Goal: Use online tool/utility: Utilize a website feature to perform a specific function

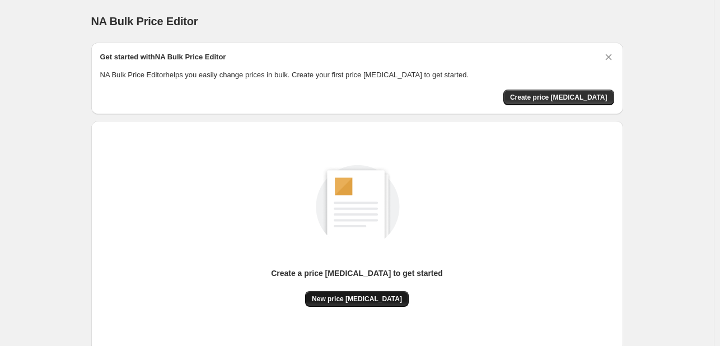
click at [349, 292] on button "New price [MEDICAL_DATA]" at bounding box center [357, 299] width 104 height 16
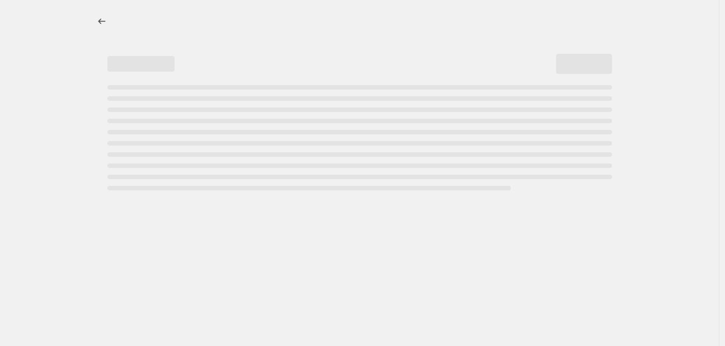
select select "percentage"
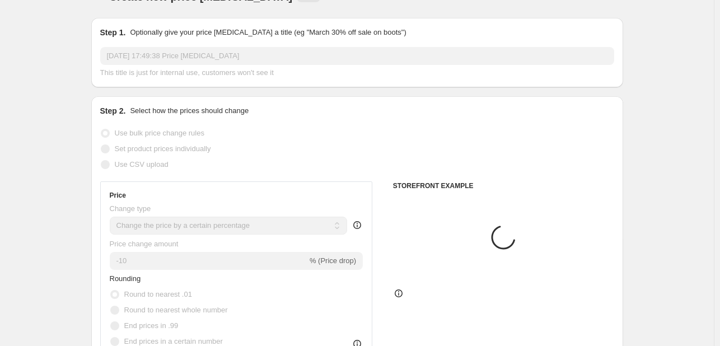
scroll to position [56, 0]
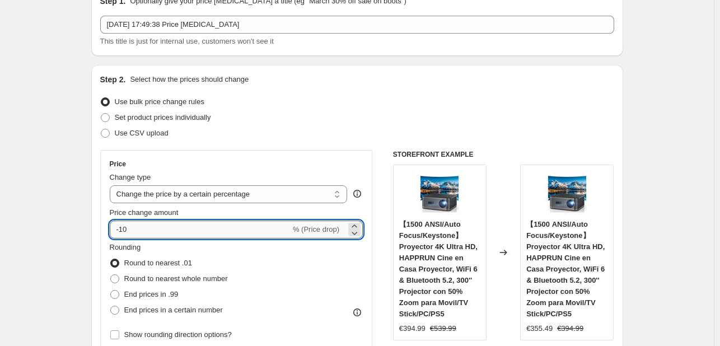
click at [218, 224] on input "-10" at bounding box center [200, 230] width 181 height 18
type input "-1"
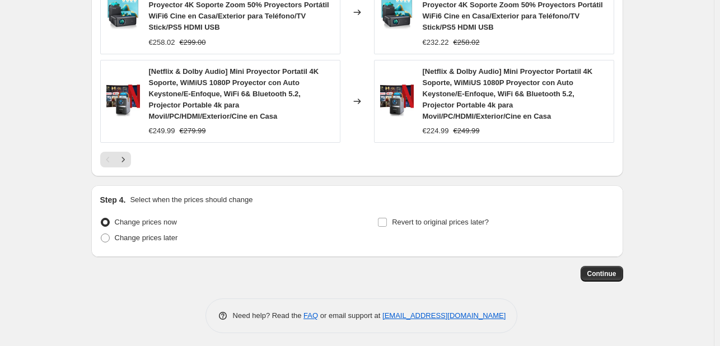
scroll to position [936, 0]
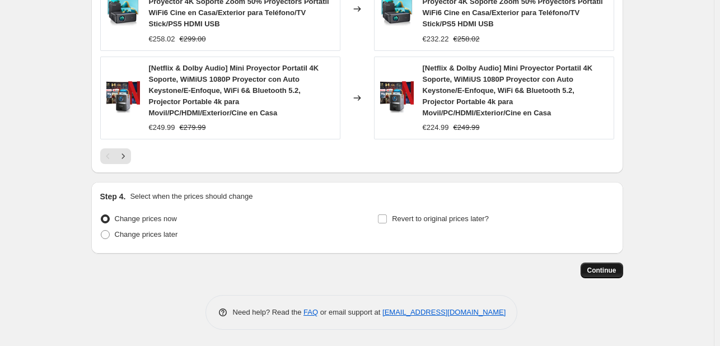
type input "-53"
click at [607, 274] on span "Continue" at bounding box center [601, 270] width 29 height 9
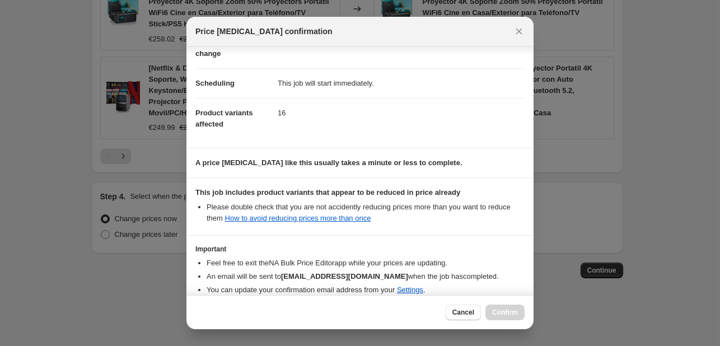
scroll to position [124, 0]
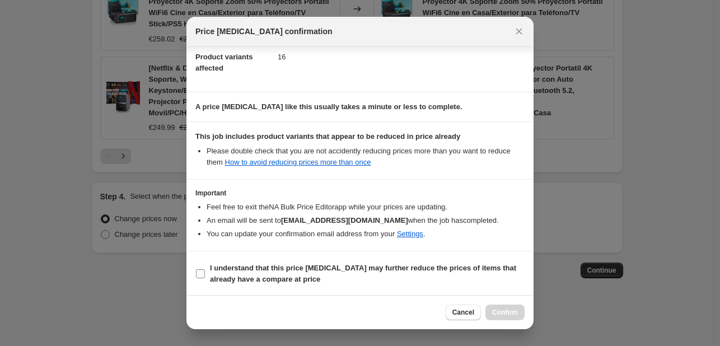
click at [248, 273] on b "I understand that this price [MEDICAL_DATA] may further reduce the prices of it…" at bounding box center [363, 274] width 306 height 20
click at [205, 273] on input "I understand that this price [MEDICAL_DATA] may further reduce the prices of it…" at bounding box center [200, 273] width 9 height 9
checkbox input "true"
click at [502, 308] on span "Confirm" at bounding box center [505, 312] width 26 height 9
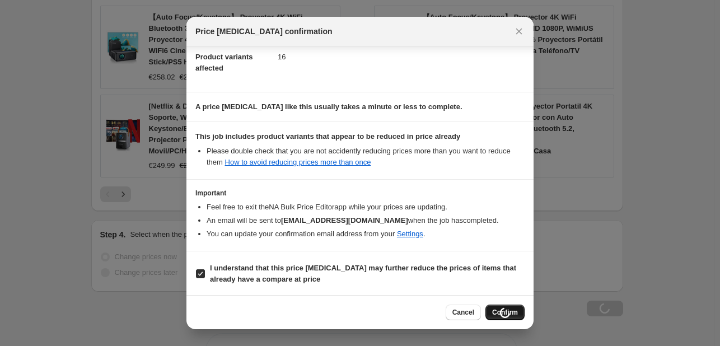
scroll to position [974, 0]
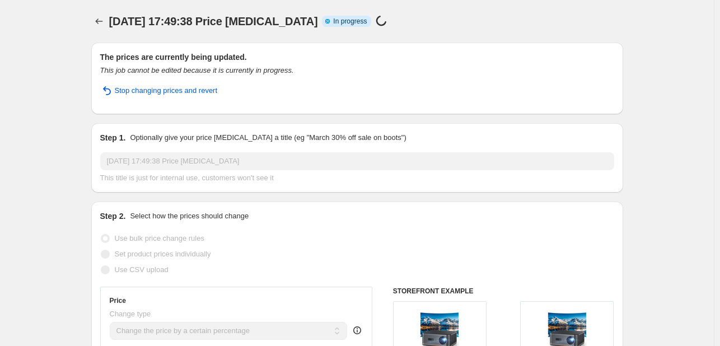
select select "percentage"
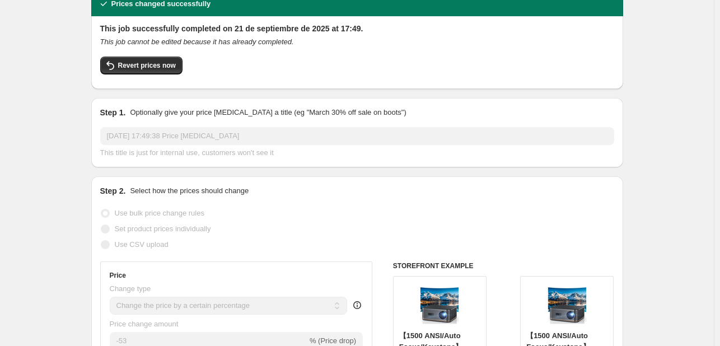
scroll to position [0, 0]
